Goal: Task Accomplishment & Management: Use online tool/utility

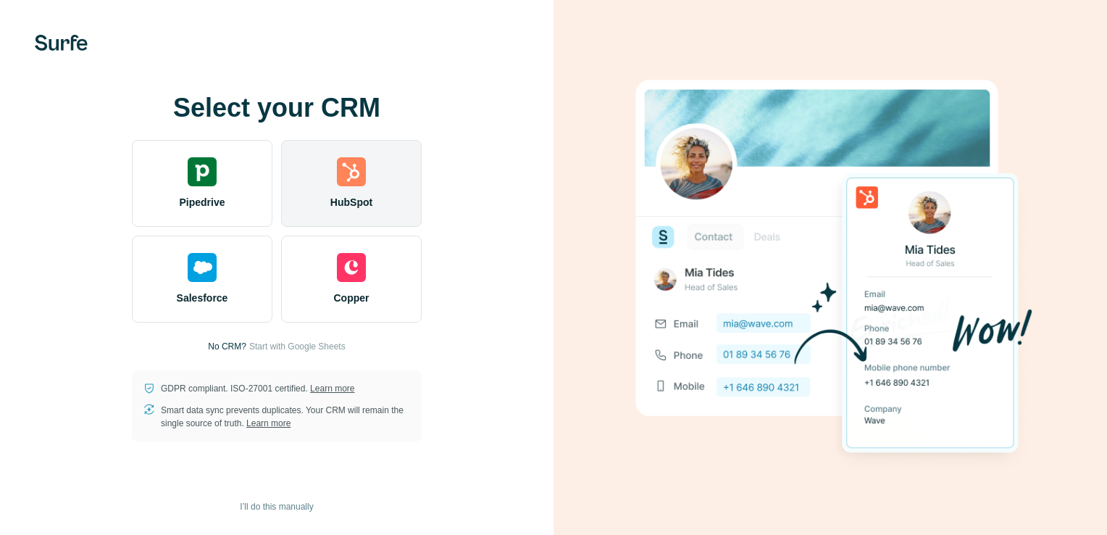
click at [355, 186] on div "HubSpot" at bounding box center [351, 183] width 141 height 87
